Goal: Check status: Check status

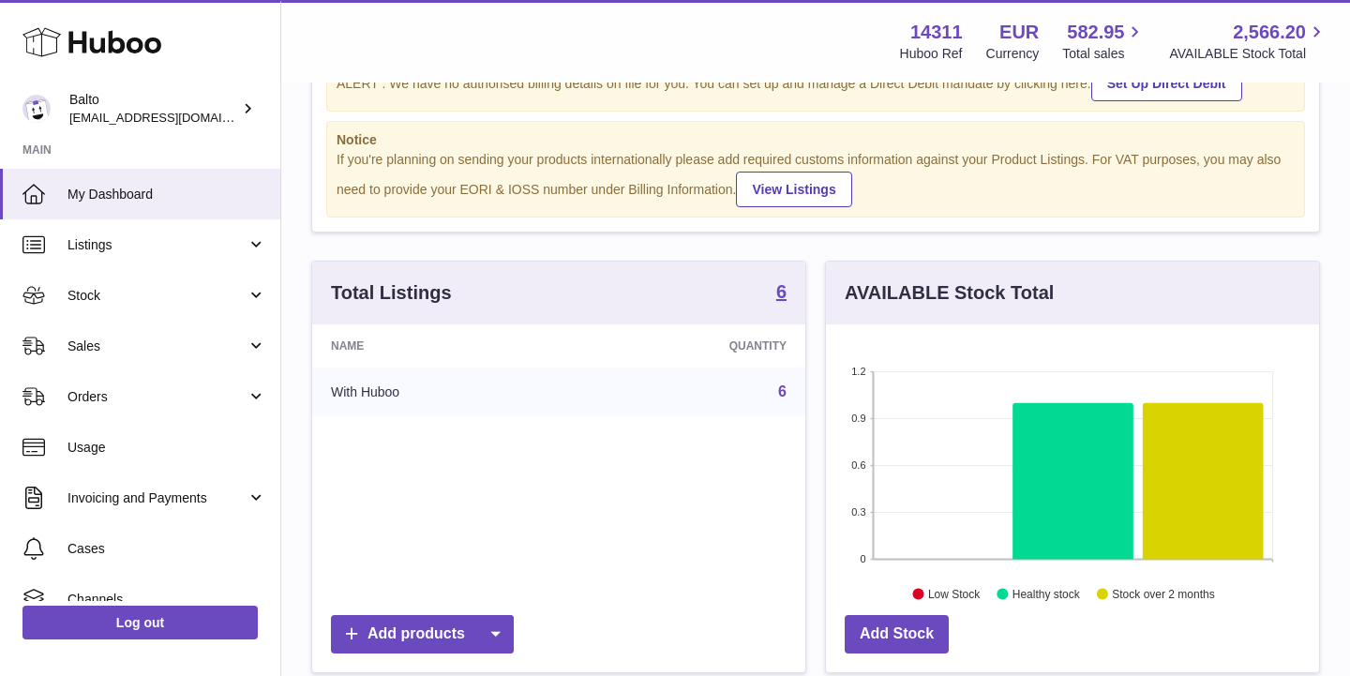
scroll to position [105, 0]
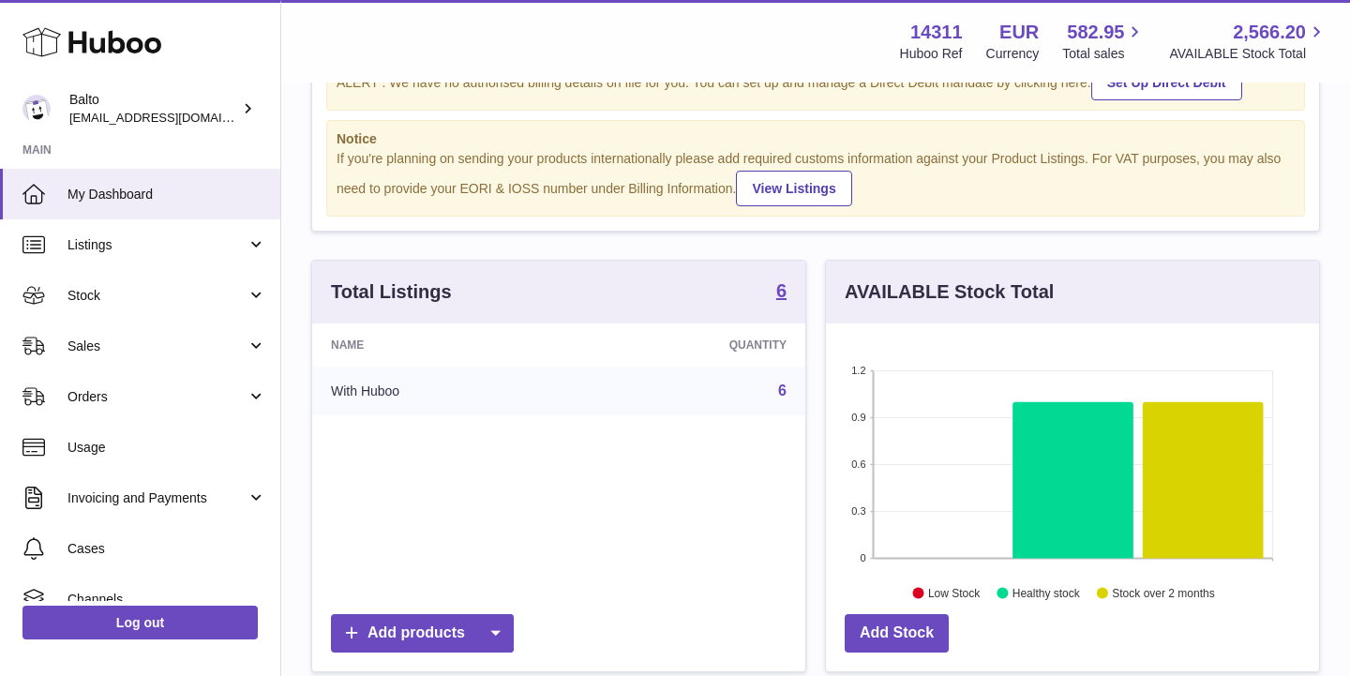
click at [399, 399] on td "With Huboo" at bounding box center [442, 390] width 260 height 49
click at [783, 386] on link "6" at bounding box center [782, 390] width 8 height 16
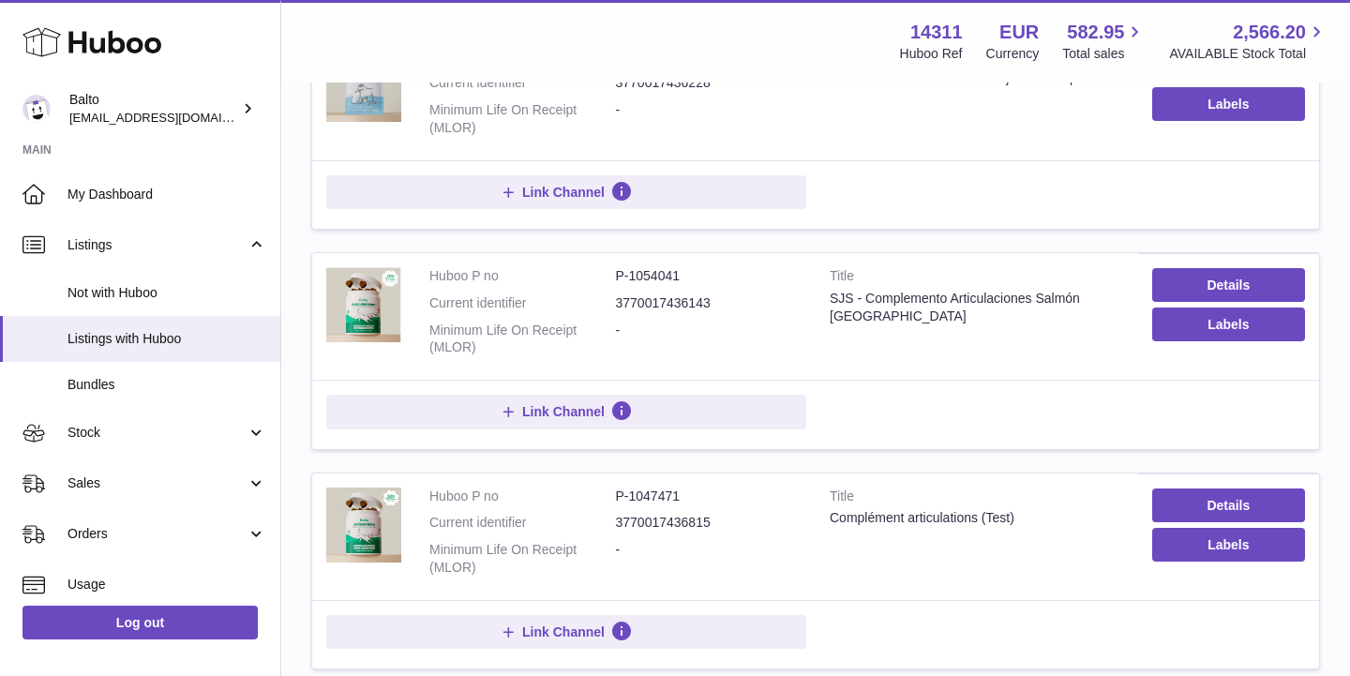
scroll to position [641, 0]
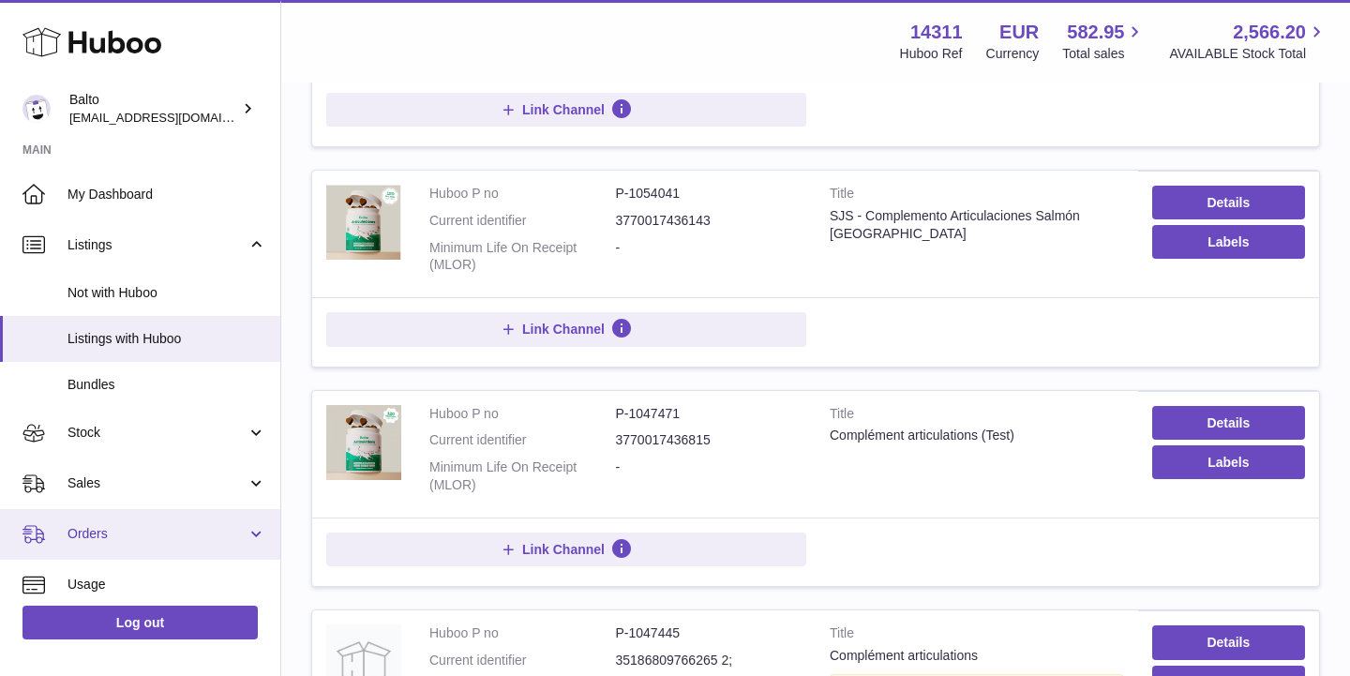
click at [132, 525] on span "Orders" at bounding box center [156, 534] width 179 height 18
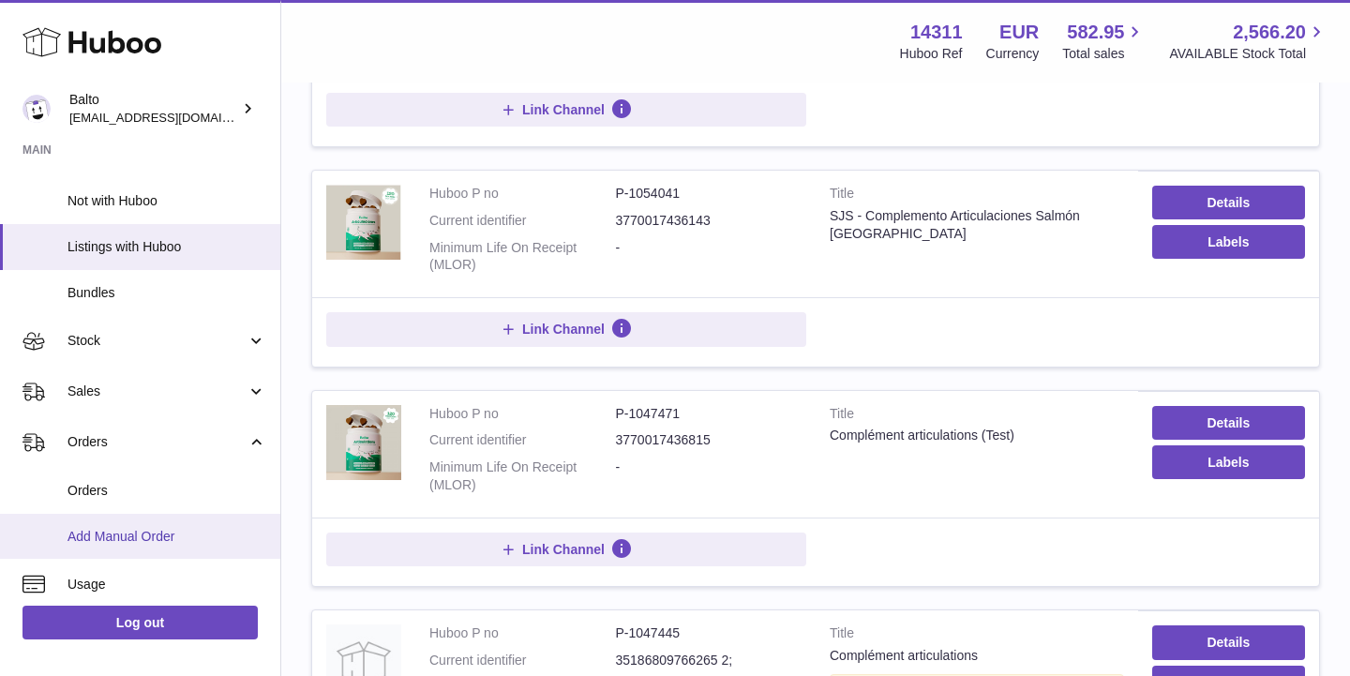
scroll to position [97, 0]
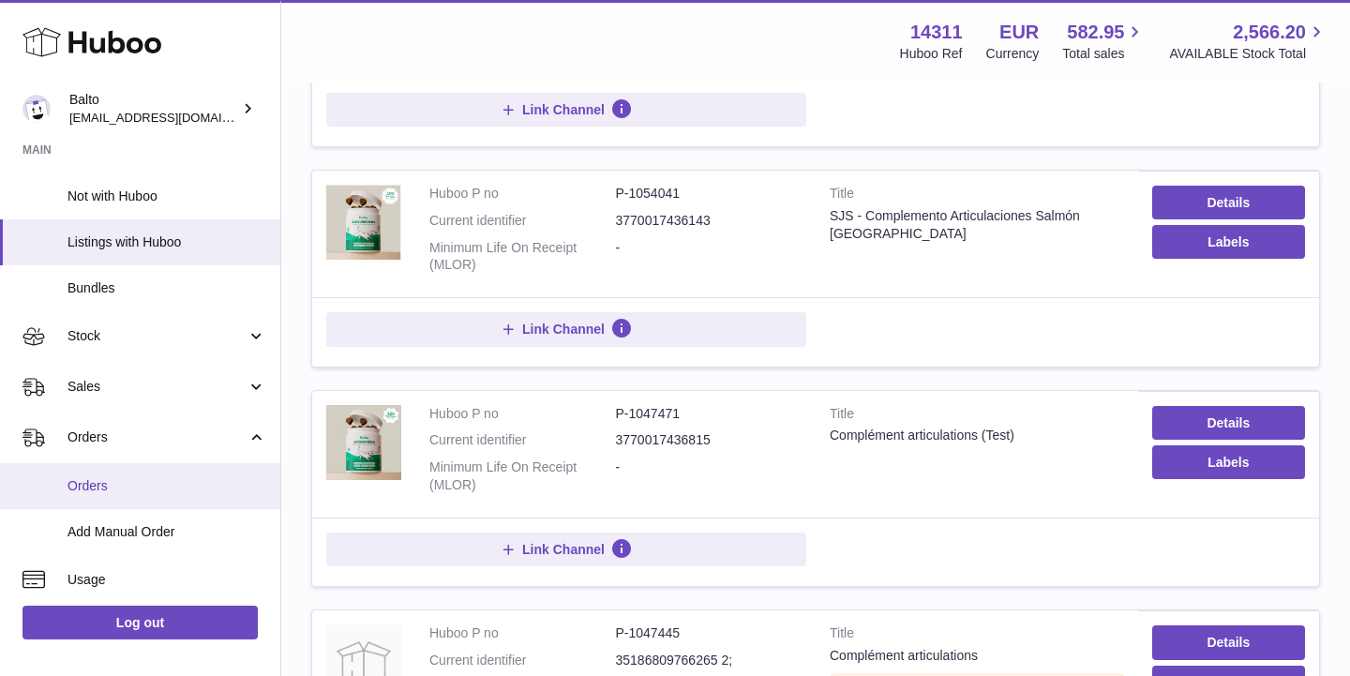
click at [104, 480] on span "Orders" at bounding box center [166, 486] width 199 height 18
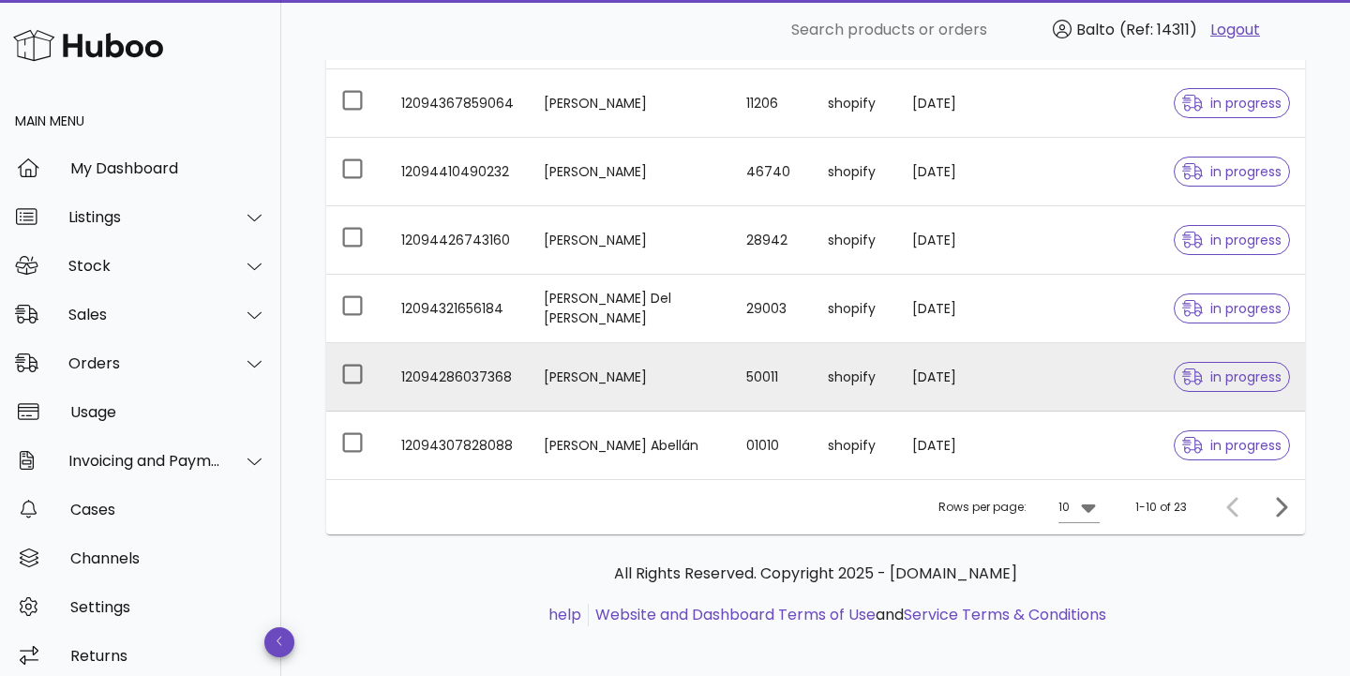
scroll to position [550, 0]
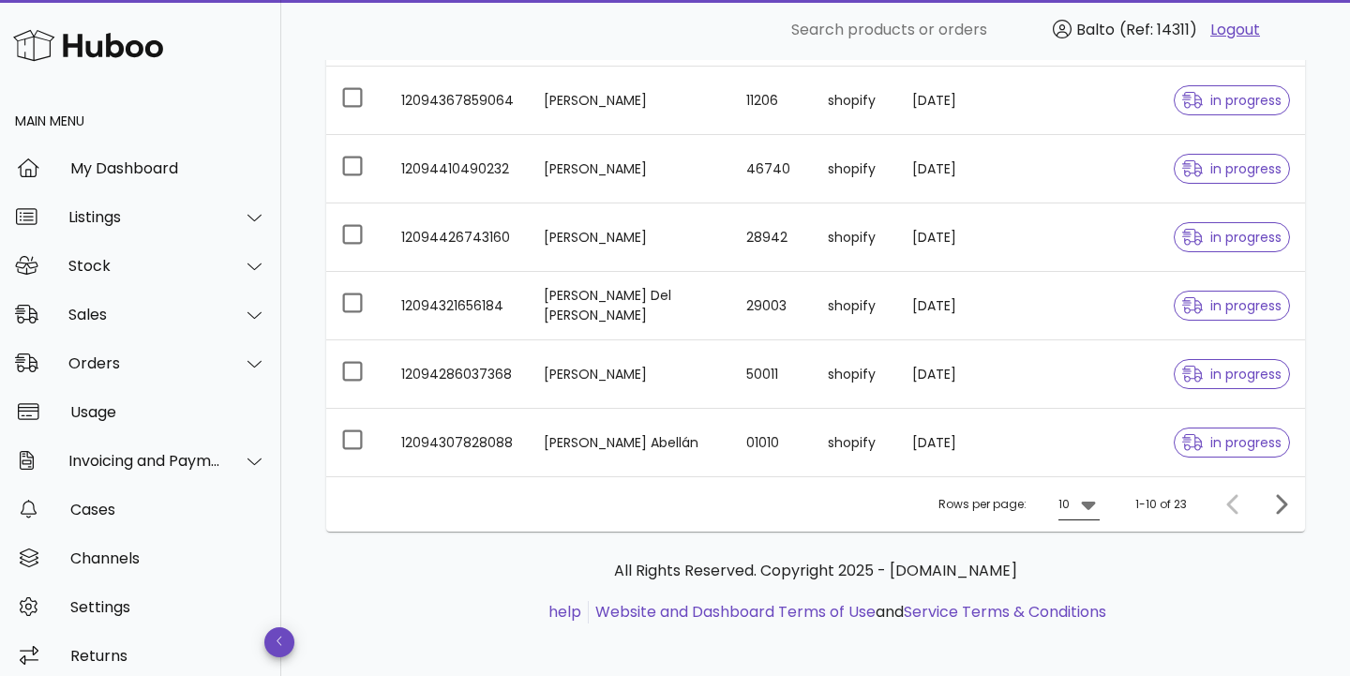
click at [1083, 508] on icon at bounding box center [1088, 504] width 22 height 22
click at [1087, 617] on div "50" at bounding box center [1084, 609] width 19 height 18
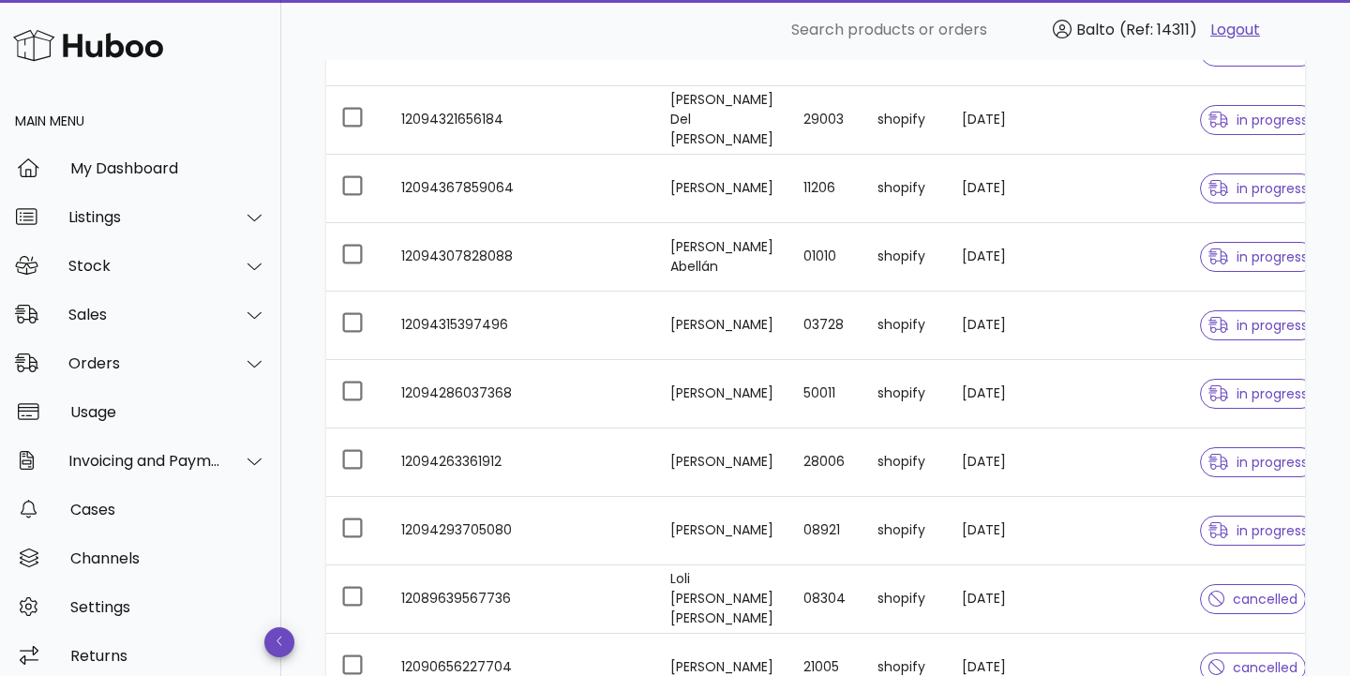
scroll to position [672, 0]
